Goal: Navigation & Orientation: Find specific page/section

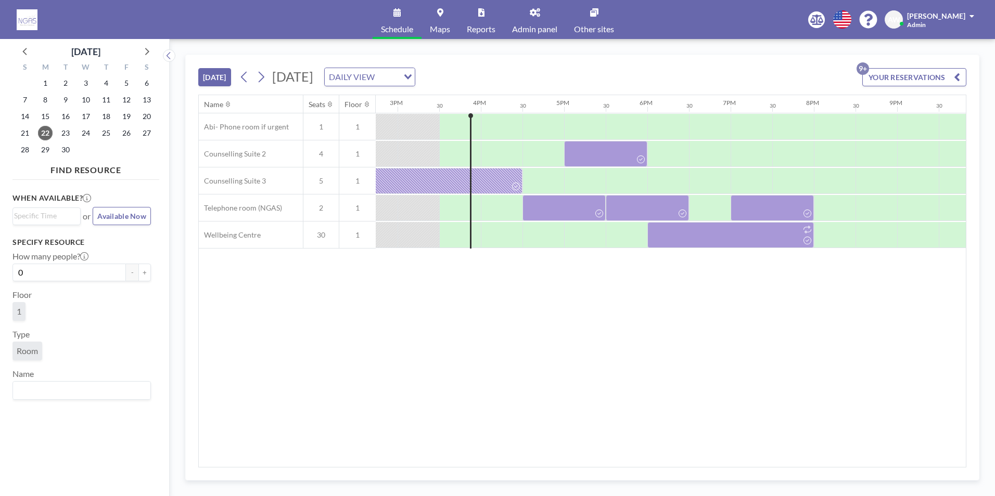
scroll to position [0, 1248]
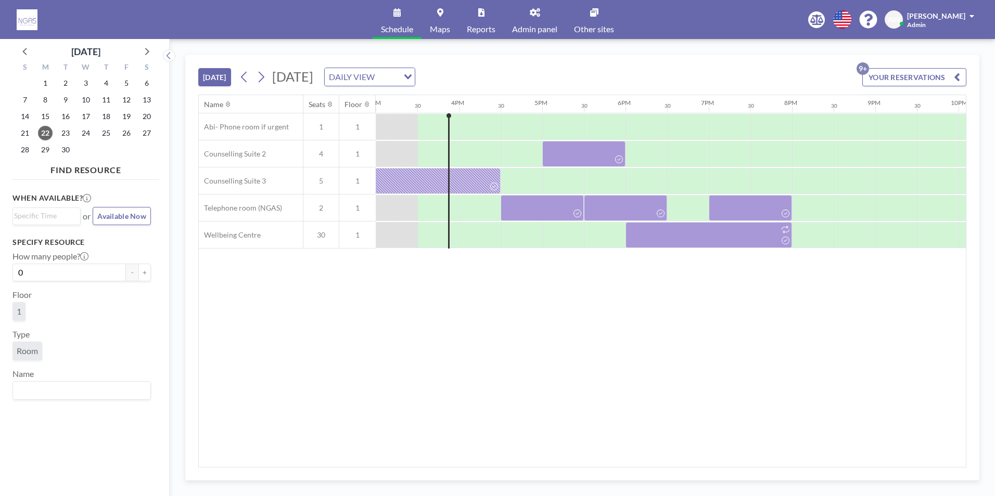
click at [552, 20] on link "Admin panel" at bounding box center [535, 19] width 62 height 39
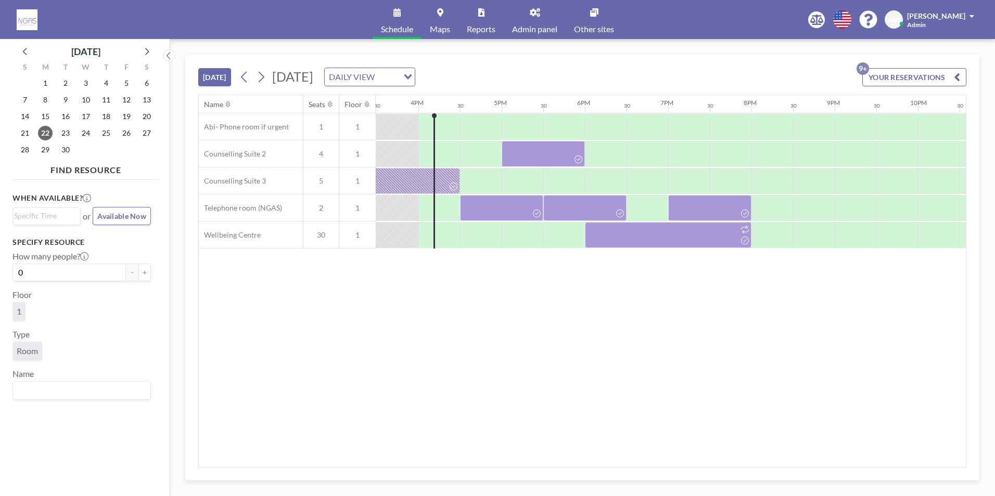
scroll to position [0, 1290]
click at [131, 133] on span "26" at bounding box center [126, 133] width 15 height 15
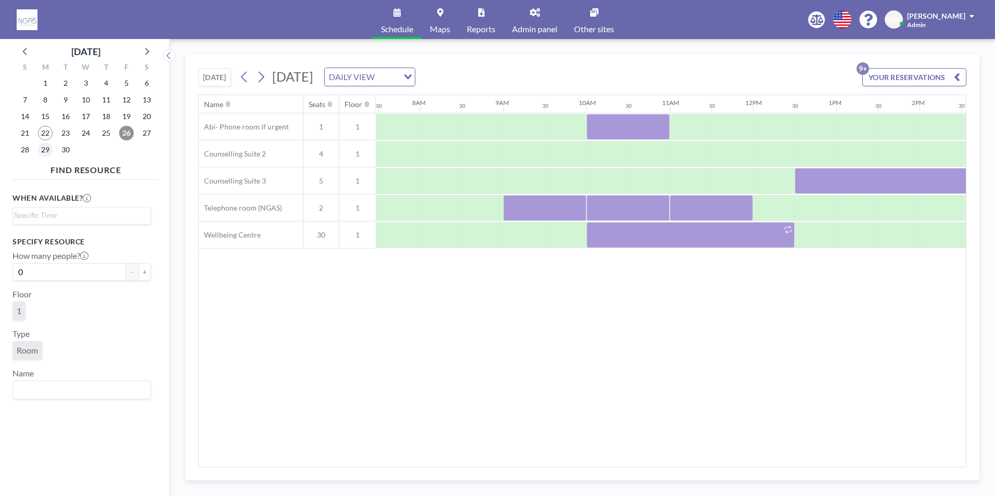
scroll to position [0, 624]
click at [45, 147] on span "29" at bounding box center [45, 150] width 15 height 15
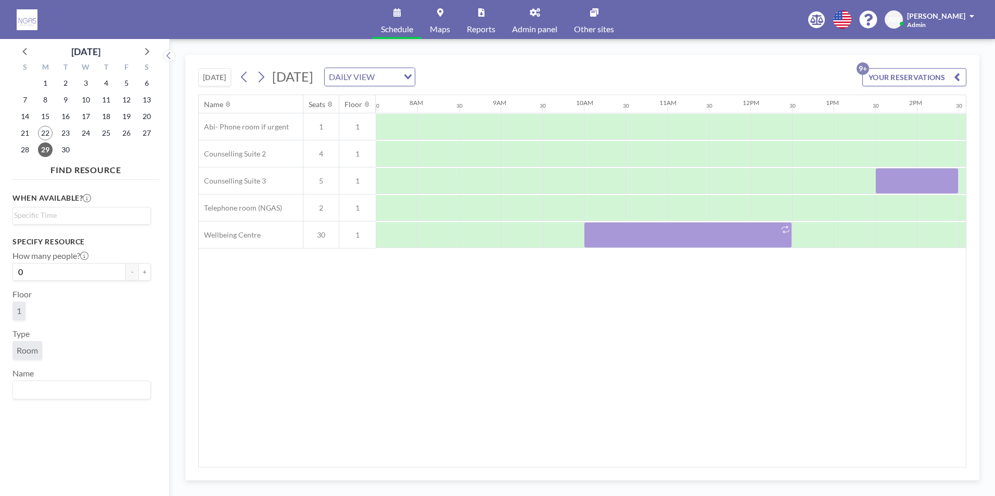
click at [522, 469] on div "TODAY Monday, September 29, 2025 DAILY VIEW Loading... YOUR RESERVATIONS 9+ Nam…" at bounding box center [582, 268] width 794 height 426
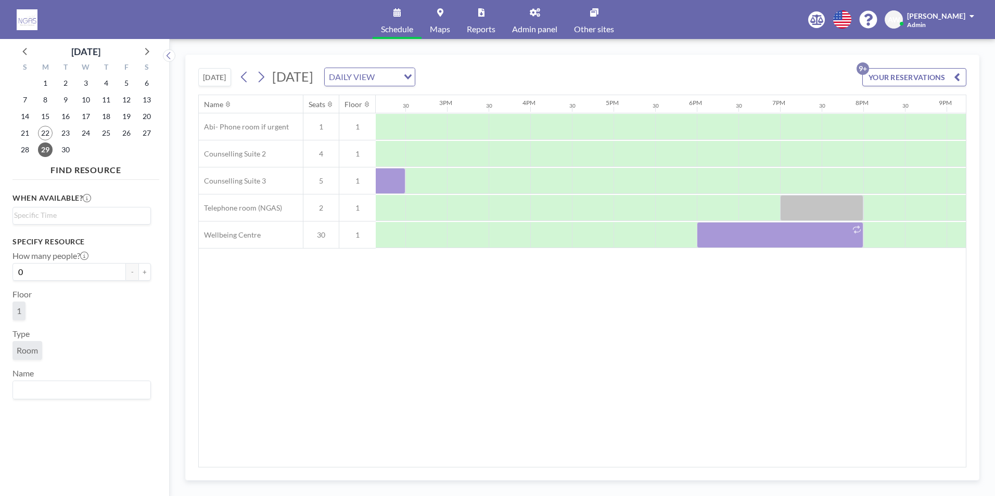
scroll to position [0, 1204]
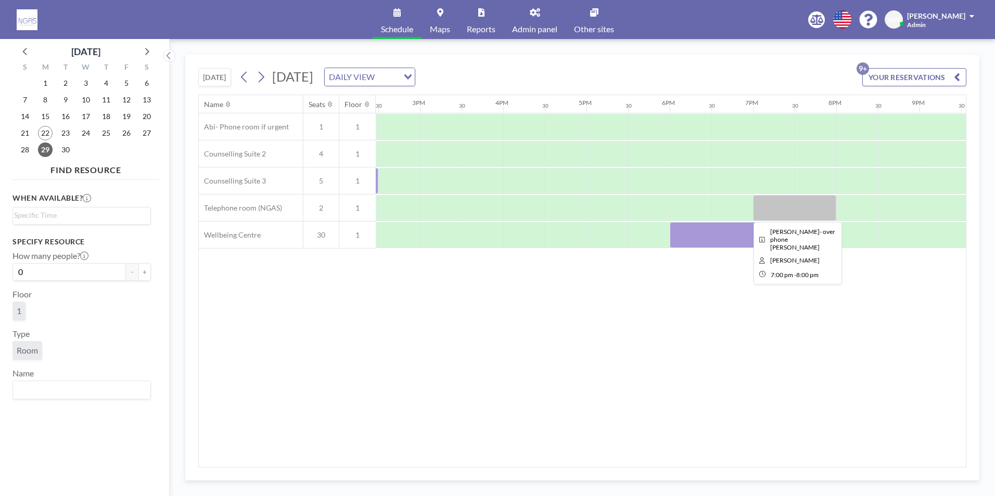
click at [778, 202] on div at bounding box center [794, 208] width 83 height 26
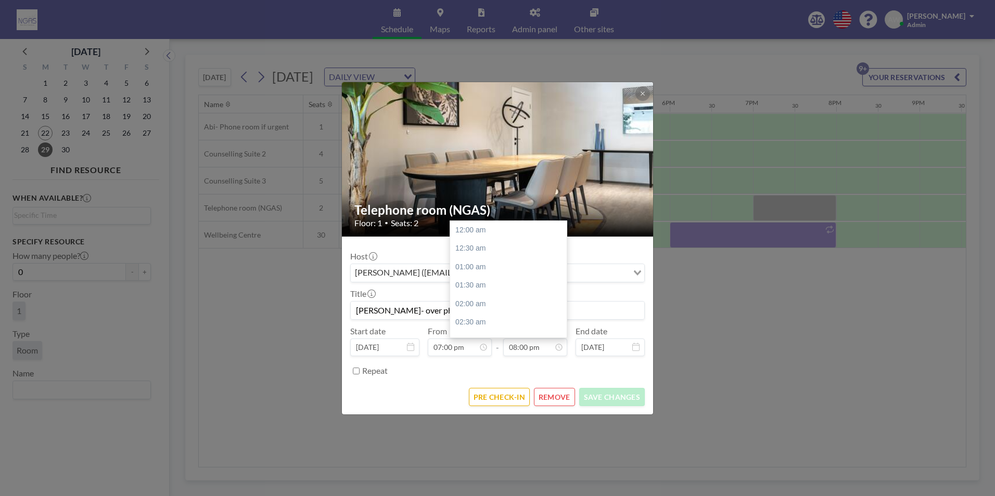
scroll to position [741, 0]
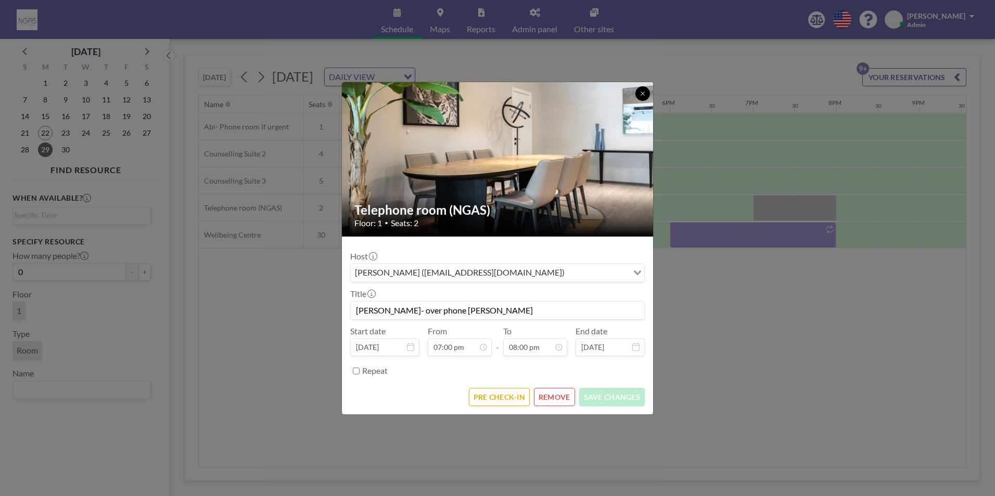
click at [647, 94] on button at bounding box center [642, 93] width 15 height 15
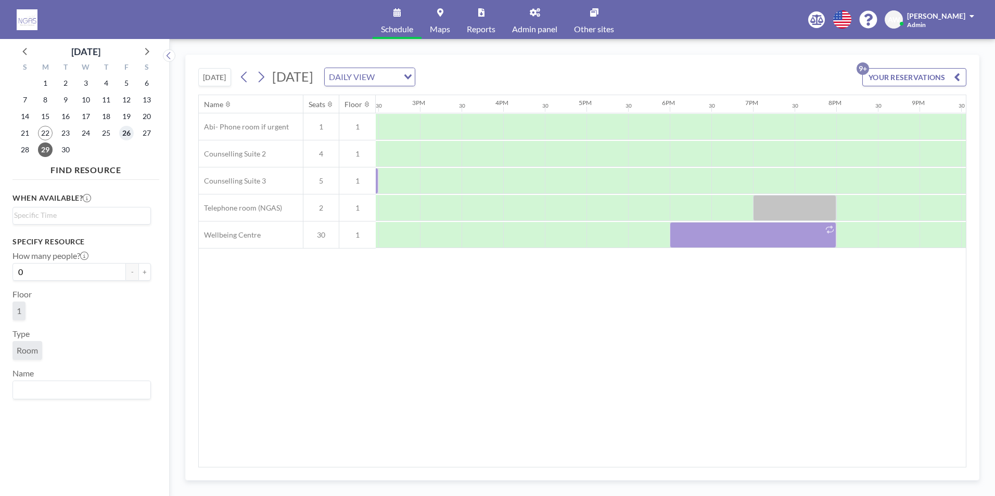
click at [122, 133] on span "26" at bounding box center [126, 133] width 15 height 15
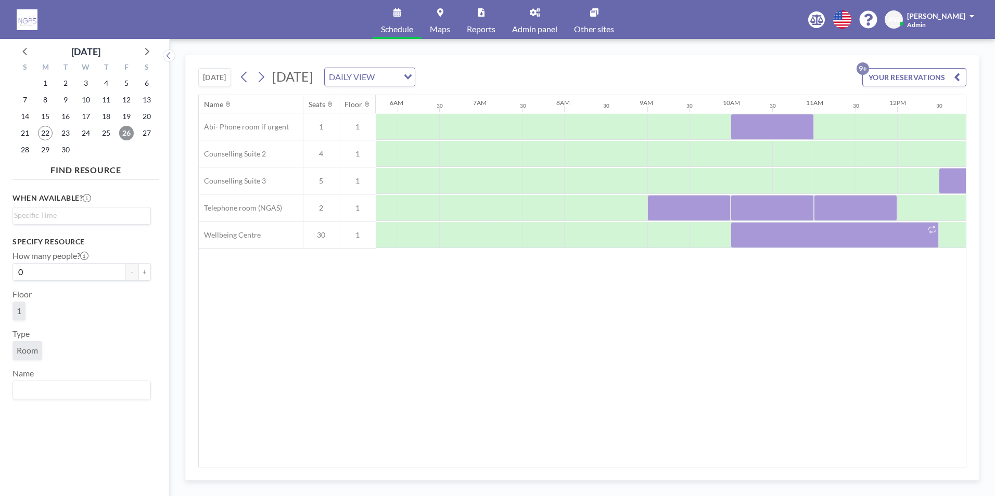
scroll to position [0, 624]
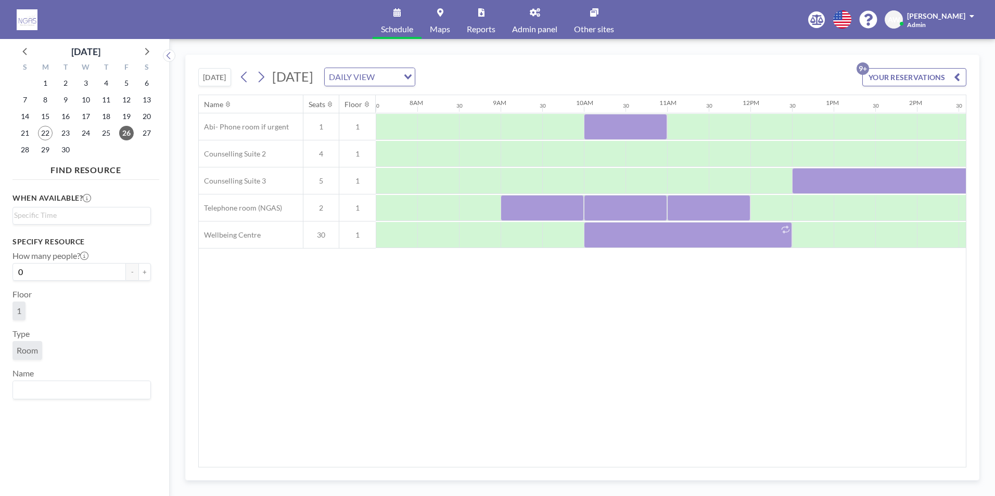
click at [549, 469] on div "TODAY Friday, September 26, 2025 DAILY VIEW Loading... YOUR RESERVATIONS 9+ Nam…" at bounding box center [582, 268] width 794 height 426
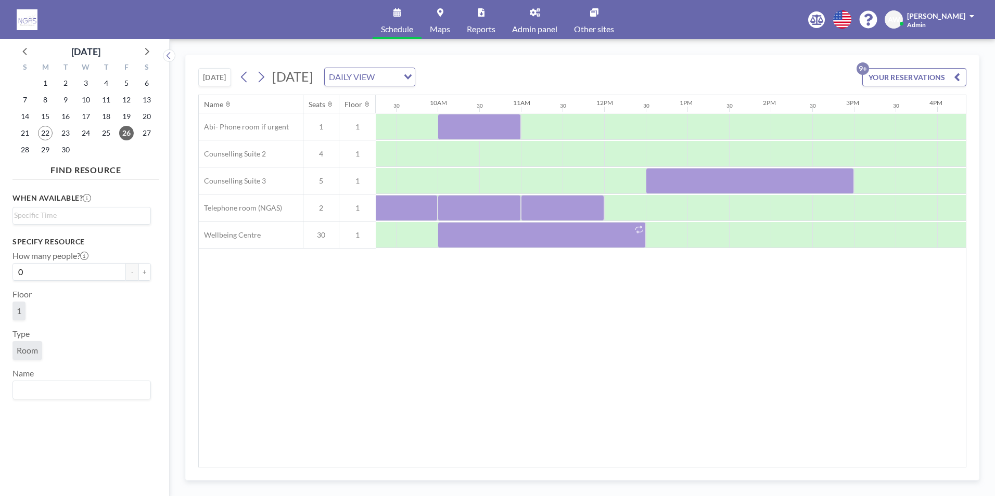
scroll to position [0, 774]
